Goal: Task Accomplishment & Management: Manage account settings

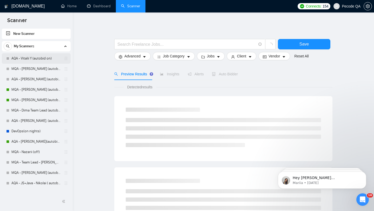
click at [44, 56] on link "AQA - Vitalii Y (autobid on)" at bounding box center [35, 58] width 49 height 10
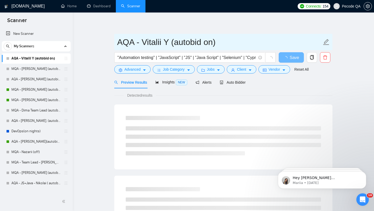
click at [201, 36] on input "AQA - Vitalii Y (autobid on)" at bounding box center [219, 42] width 205 height 13
click at [206, 39] on input "AQA - Vitalii Y (autobid on)" at bounding box center [219, 42] width 205 height 13
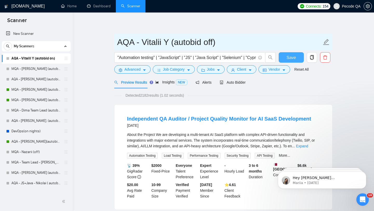
type input "AQA - Vitalii Y (autobid off)"
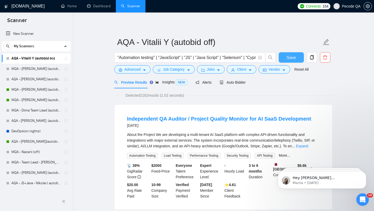
click at [287, 55] on span "Save" at bounding box center [290, 57] width 9 height 6
drag, startPoint x: 67, startPoint y: 91, endPoint x: 66, endPoint y: 60, distance: 31.2
click at [66, 60] on div "AQA - Vitalii Y (autobid off) MQA - [PERSON_NAME] (autobid off ) AQA - [PERSON_…" at bounding box center [36, 167] width 69 height 229
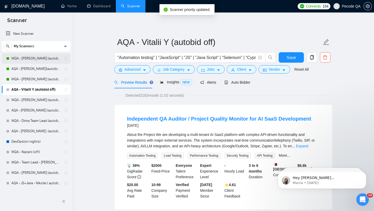
click at [40, 59] on link "MQA - [PERSON_NAME] (autobid On)" at bounding box center [35, 58] width 49 height 10
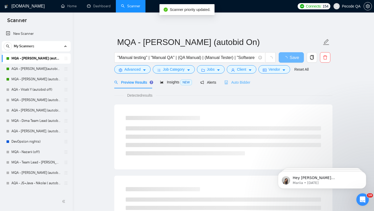
click at [244, 88] on div "Auto Bidder" at bounding box center [237, 82] width 26 height 12
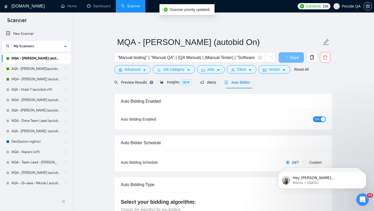
checkbox input "true"
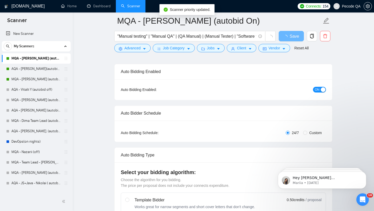
scroll to position [42, 0]
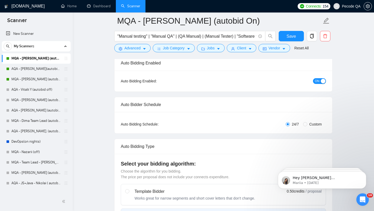
click at [308, 123] on span "Custom" at bounding box center [315, 124] width 17 height 6
click at [307, 123] on input "Custom" at bounding box center [305, 124] width 4 height 4
radio input "true"
radio input "false"
checkbox input "true"
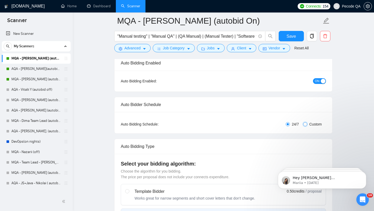
checkbox input "true"
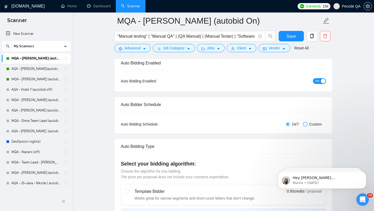
checkbox input "true"
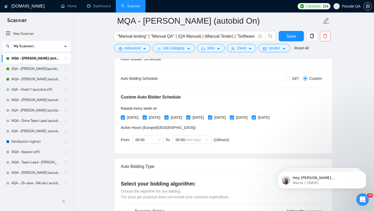
scroll to position [98, 0]
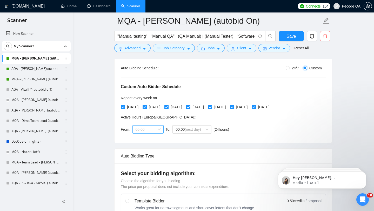
click at [154, 127] on span "00:00" at bounding box center [148, 129] width 25 height 8
click at [143, 176] on div "18:00" at bounding box center [147, 179] width 31 height 8
click at [199, 131] on span "(next day)" at bounding box center [193, 129] width 16 height 4
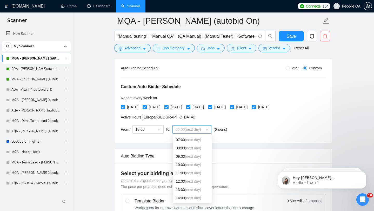
scroll to position [59, 0]
click at [192, 161] on div "10:00 (next day)" at bounding box center [192, 164] width 33 height 6
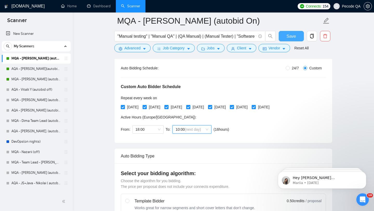
click at [289, 39] on span "Save" at bounding box center [290, 36] width 9 height 6
checkbox input "true"
click at [39, 70] on link "AQA - [PERSON_NAME](autobid on) (Copy of Polina's)" at bounding box center [35, 69] width 49 height 10
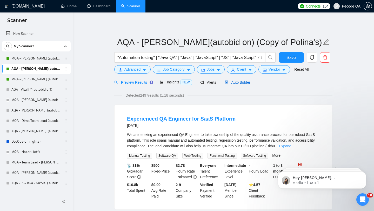
click at [250, 83] on span "Auto Bidder" at bounding box center [237, 82] width 26 height 4
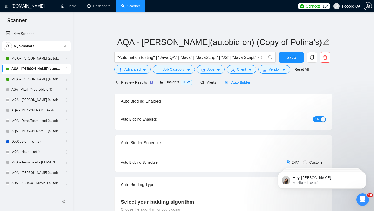
checkbox input "true"
click at [312, 158] on div "Auto Bidding Type: Automated (recommended) Semi-automated Auto Bidding Schedule…" at bounding box center [224, 160] width 218 height 21
click at [310, 162] on html "Hey [PERSON_NAME][EMAIL_ADDRESS][DOMAIN_NAME], Looks like your Upwork agency JS…" at bounding box center [322, 179] width 104 height 36
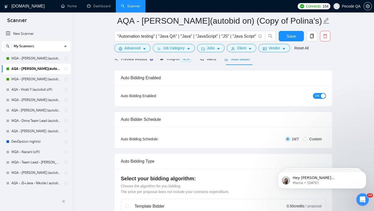
scroll to position [44, 0]
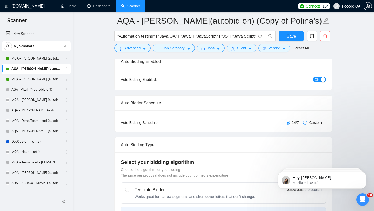
click at [306, 122] on label "Custom" at bounding box center [313, 123] width 21 height 6
click at [306, 122] on input "Custom" at bounding box center [305, 123] width 4 height 4
radio input "true"
radio input "false"
checkbox input "true"
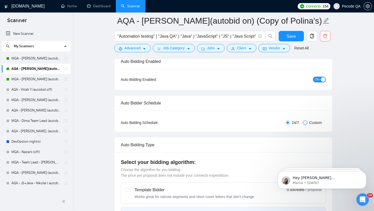
checkbox input "true"
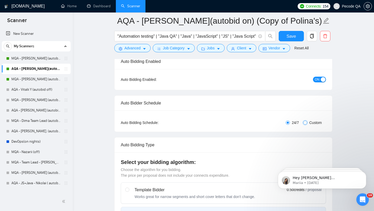
checkbox input "true"
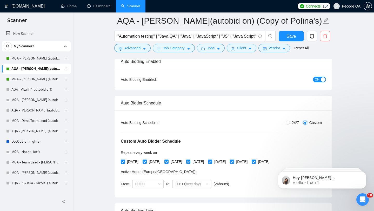
scroll to position [102, 0]
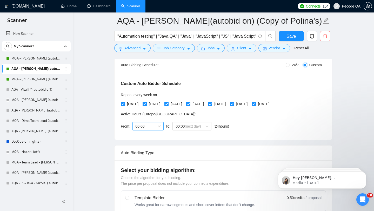
click at [155, 124] on span "00:00" at bounding box center [148, 126] width 25 height 8
click at [151, 178] on div "18:00" at bounding box center [148, 180] width 25 height 6
click at [187, 126] on span "(next day)" at bounding box center [193, 126] width 16 height 4
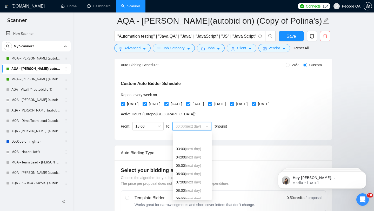
scroll to position [58, 0]
click at [191, 163] on span "(next day)" at bounding box center [193, 162] width 16 height 4
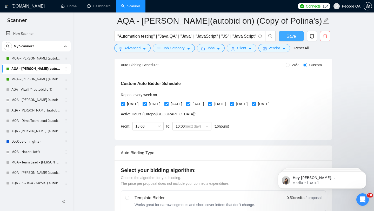
click at [289, 37] on span "Save" at bounding box center [290, 36] width 9 height 6
click at [35, 81] on link "MQA - [PERSON_NAME] (autobid on)" at bounding box center [35, 79] width 49 height 10
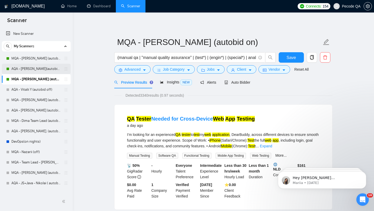
click at [44, 69] on link "AQA - [PERSON_NAME](autobid on) (Copy of Polina's)" at bounding box center [35, 69] width 49 height 10
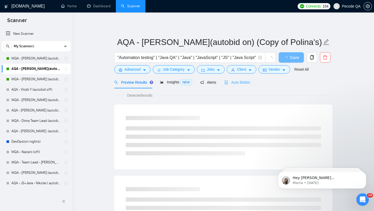
click at [246, 87] on div "Auto Bidder" at bounding box center [237, 82] width 26 height 12
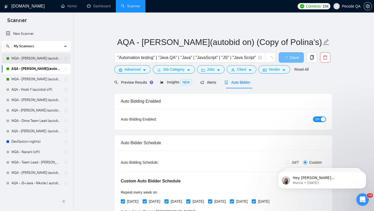
click at [54, 57] on link "MQA - [PERSON_NAME] (autobid On)" at bounding box center [35, 58] width 49 height 10
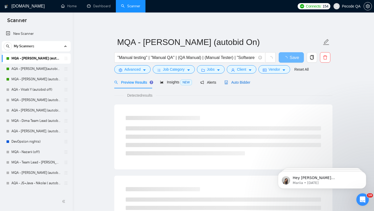
click at [241, 83] on span "Auto Bidder" at bounding box center [237, 82] width 26 height 4
